Goal: Entertainment & Leisure: Consume media (video, audio)

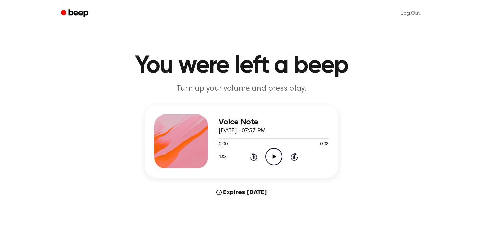
click at [273, 157] on icon at bounding box center [275, 156] width 4 height 4
click at [270, 154] on icon "Play Audio" at bounding box center [273, 156] width 17 height 17
click at [271, 157] on icon "Play Audio" at bounding box center [273, 156] width 17 height 17
click at [271, 157] on icon "Pause Audio" at bounding box center [273, 156] width 17 height 17
